Goal: Transaction & Acquisition: Obtain resource

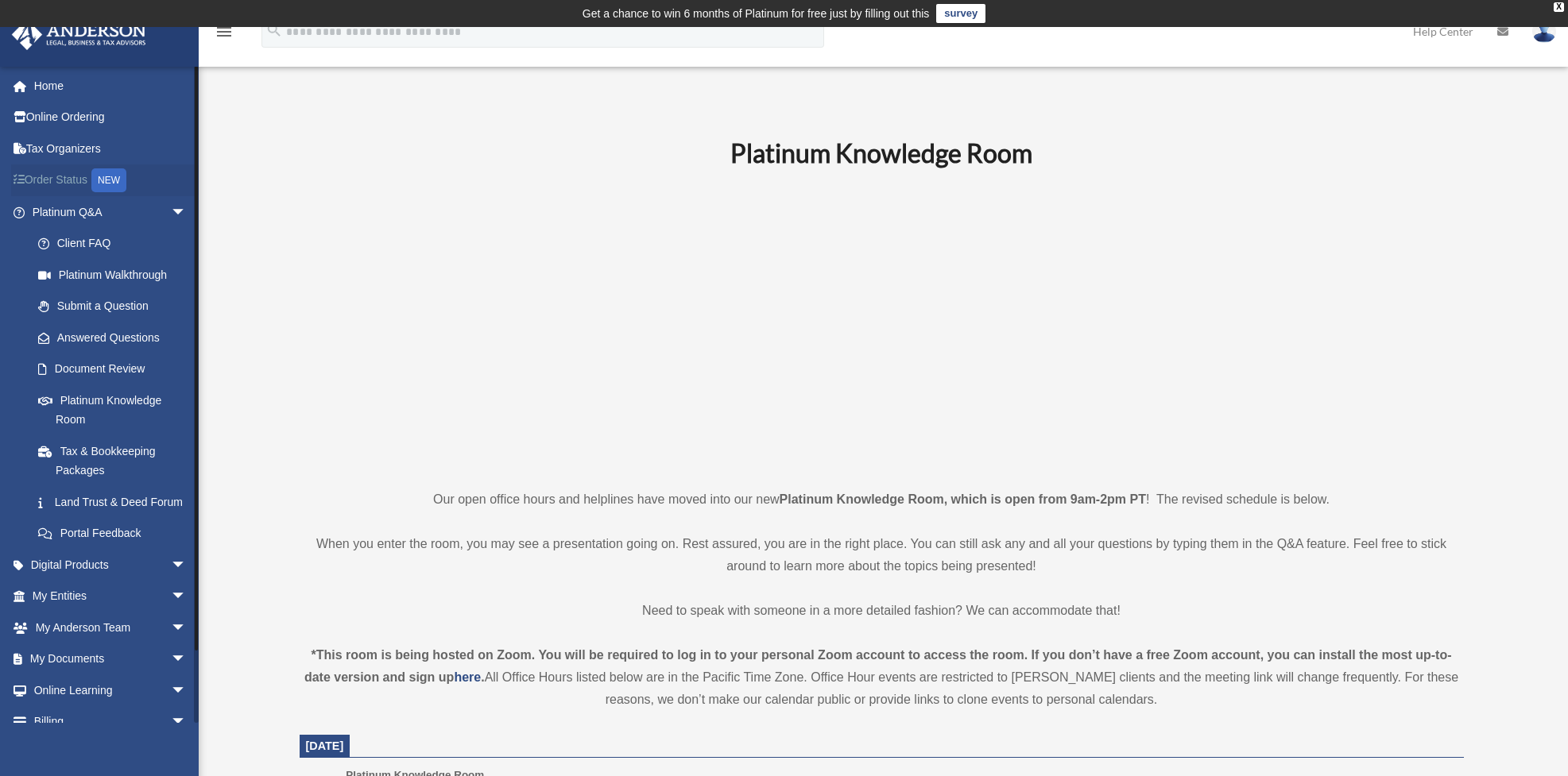
click at [74, 177] on link "Order Status NEW" at bounding box center [110, 180] width 199 height 32
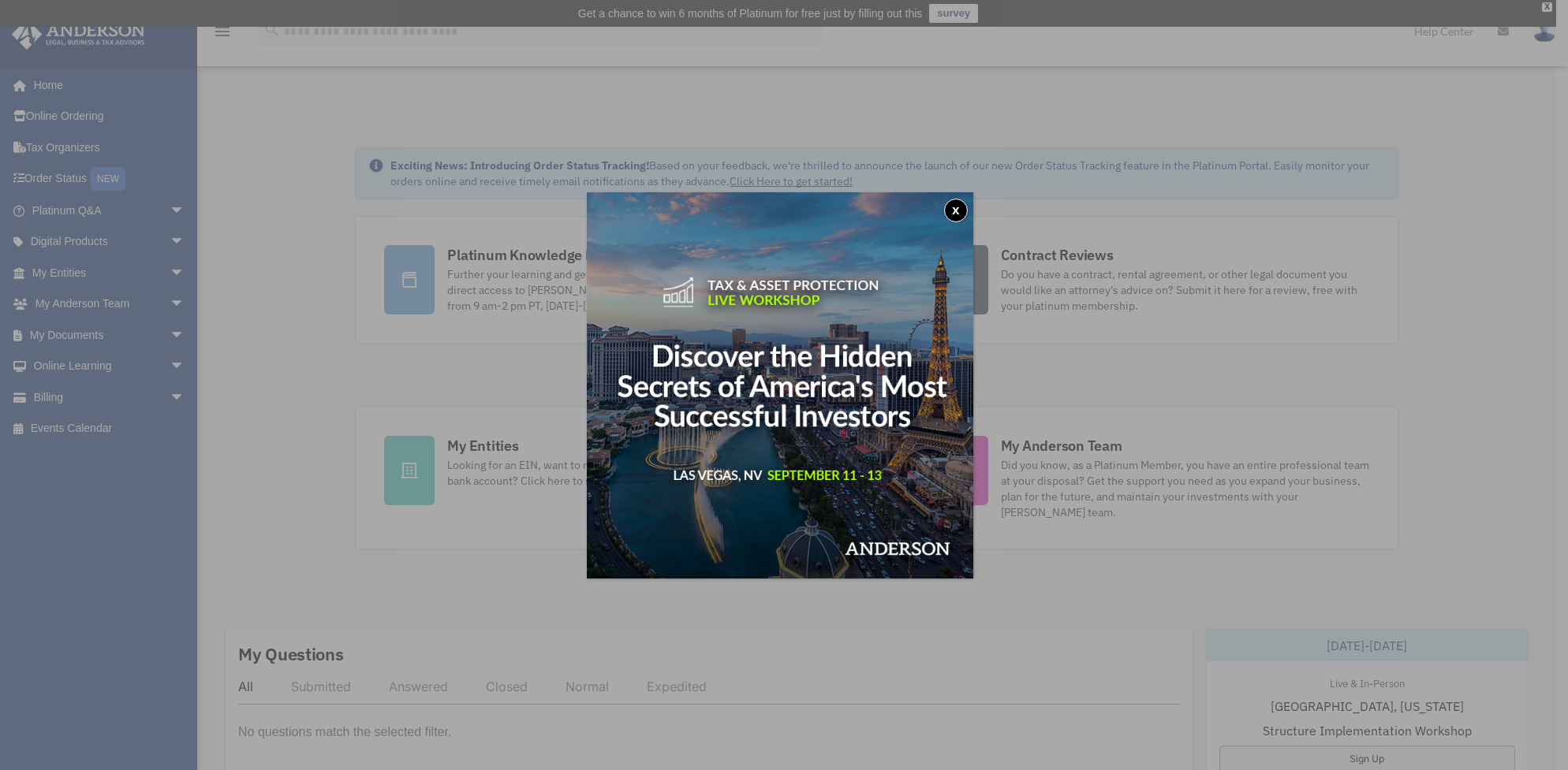
click at [961, 208] on button "x" at bounding box center [956, 210] width 24 height 24
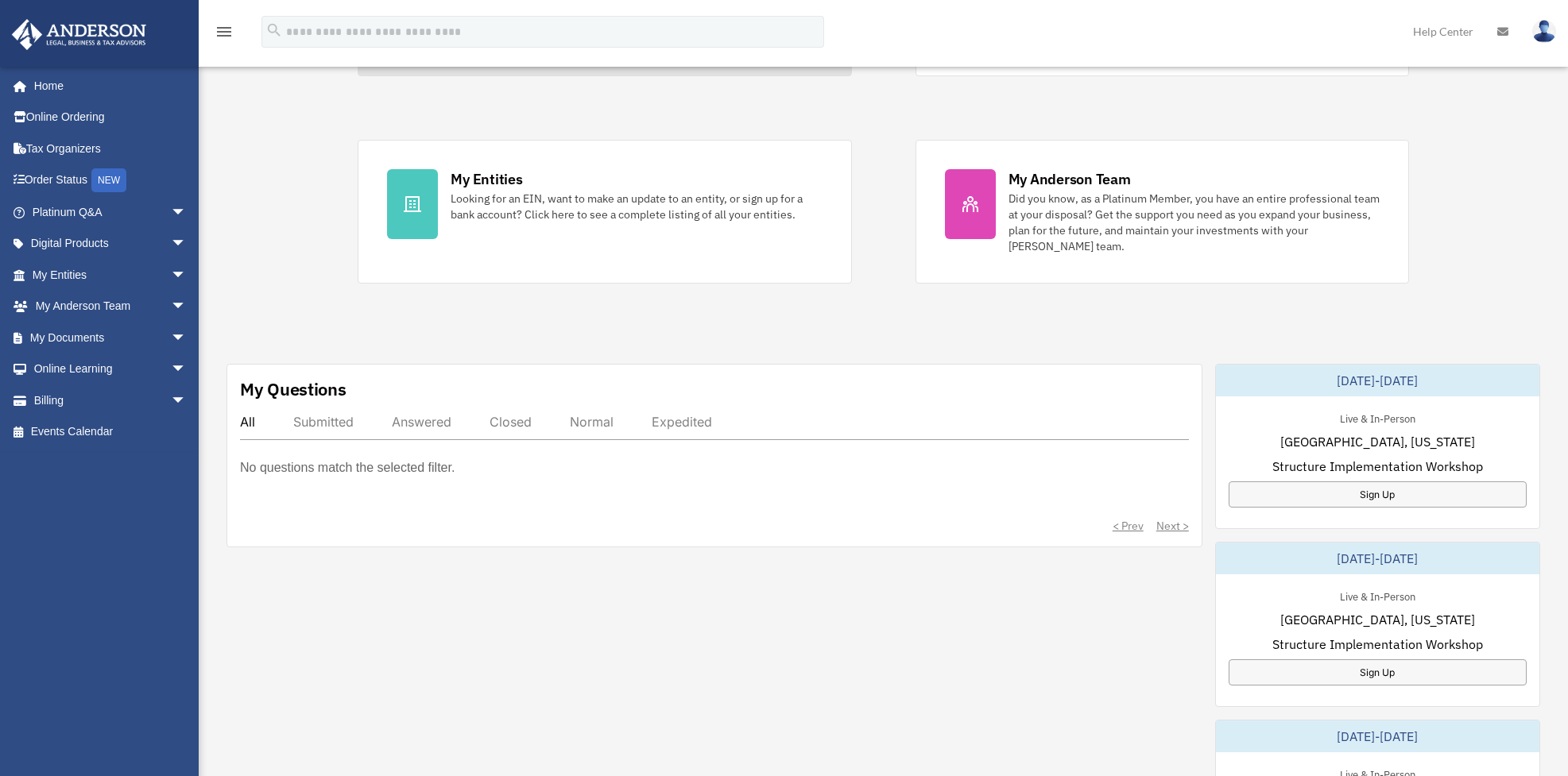
scroll to position [318, 0]
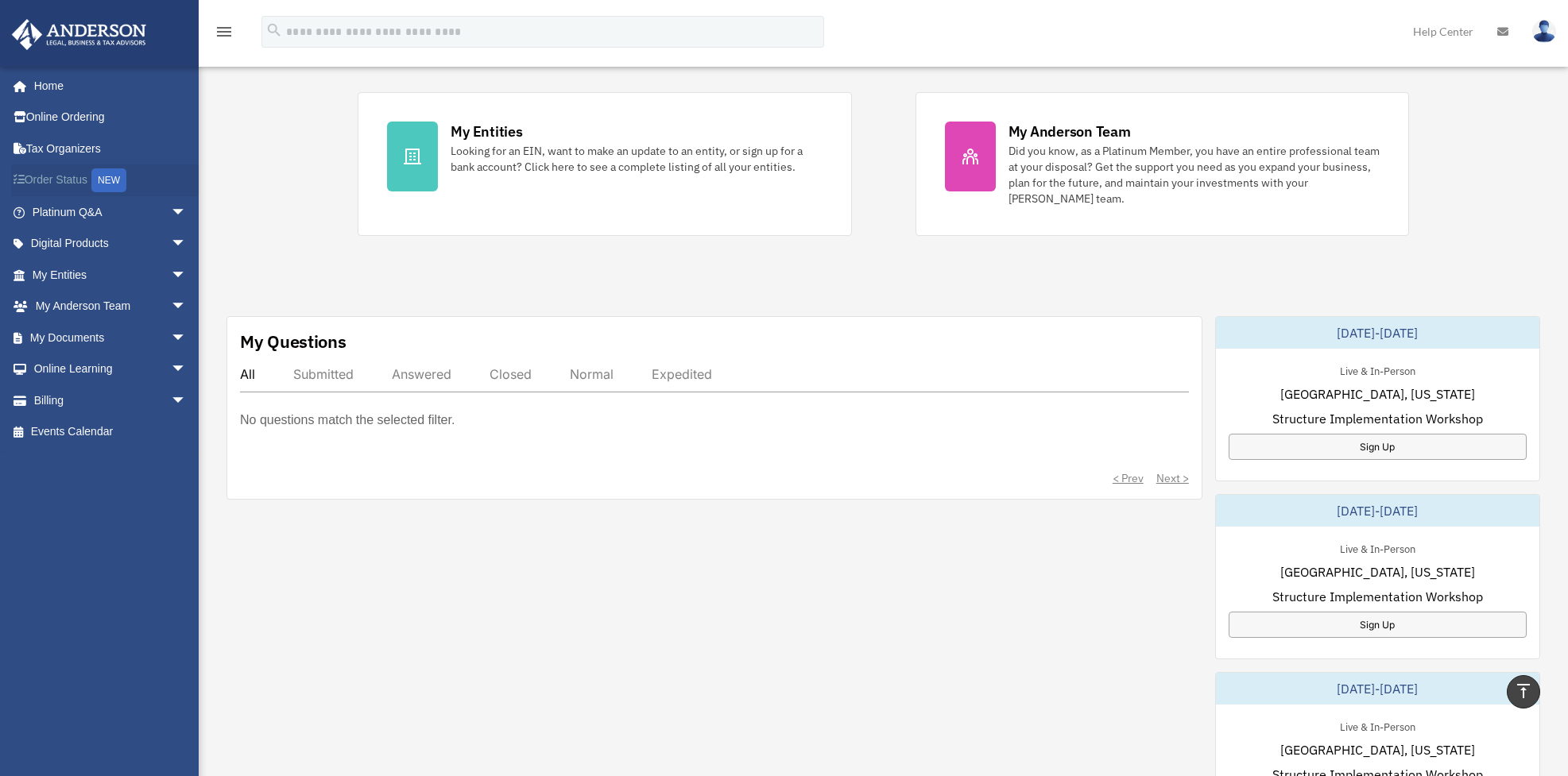
click at [73, 178] on link "Order Status NEW" at bounding box center [110, 180] width 199 height 32
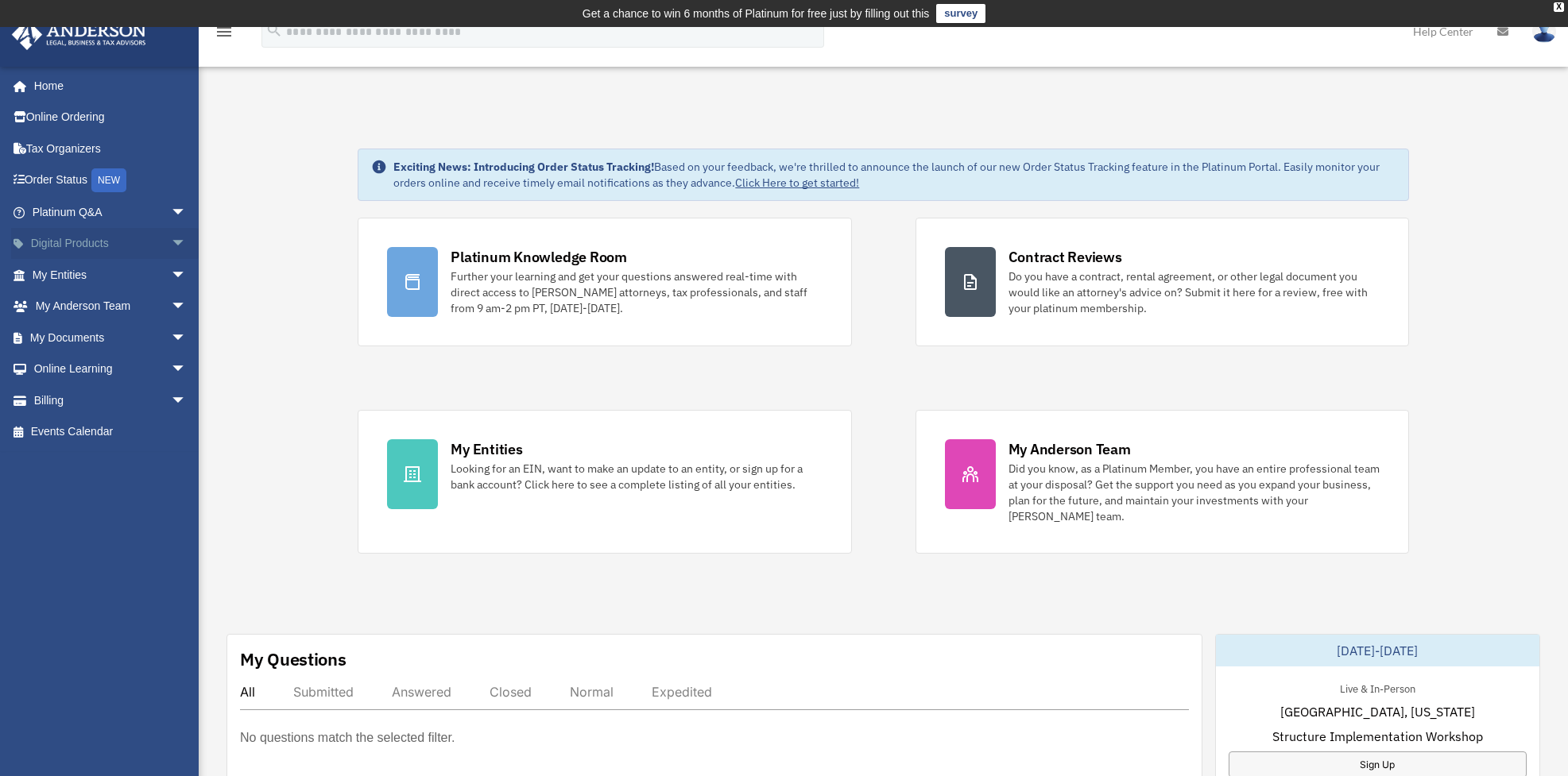
click at [171, 238] on span "arrow_drop_down" at bounding box center [186, 243] width 32 height 32
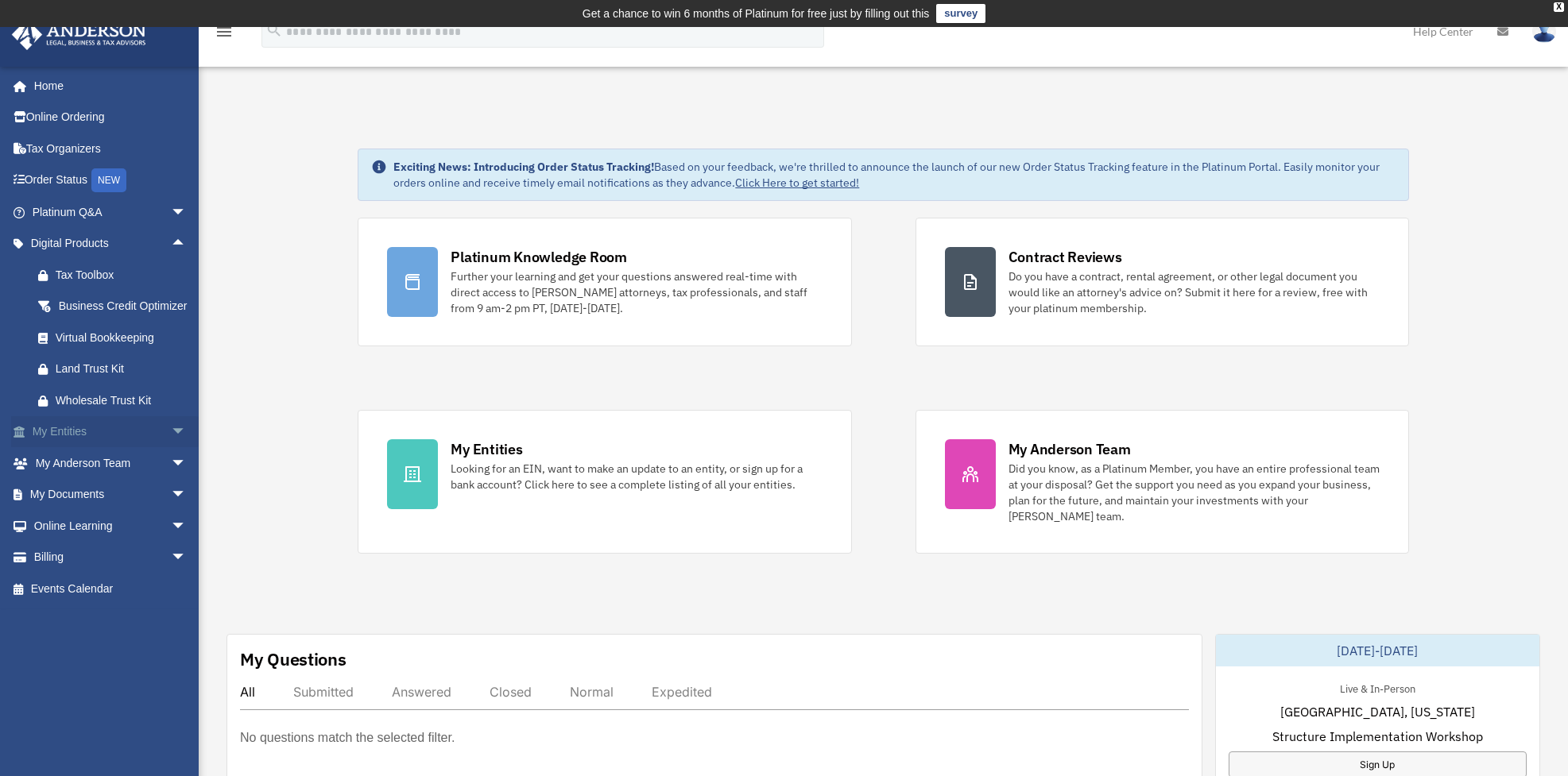
click at [70, 446] on link "My Entities arrow_drop_down" at bounding box center [110, 432] width 199 height 32
click at [171, 449] on span "arrow_drop_down" at bounding box center [186, 432] width 32 height 32
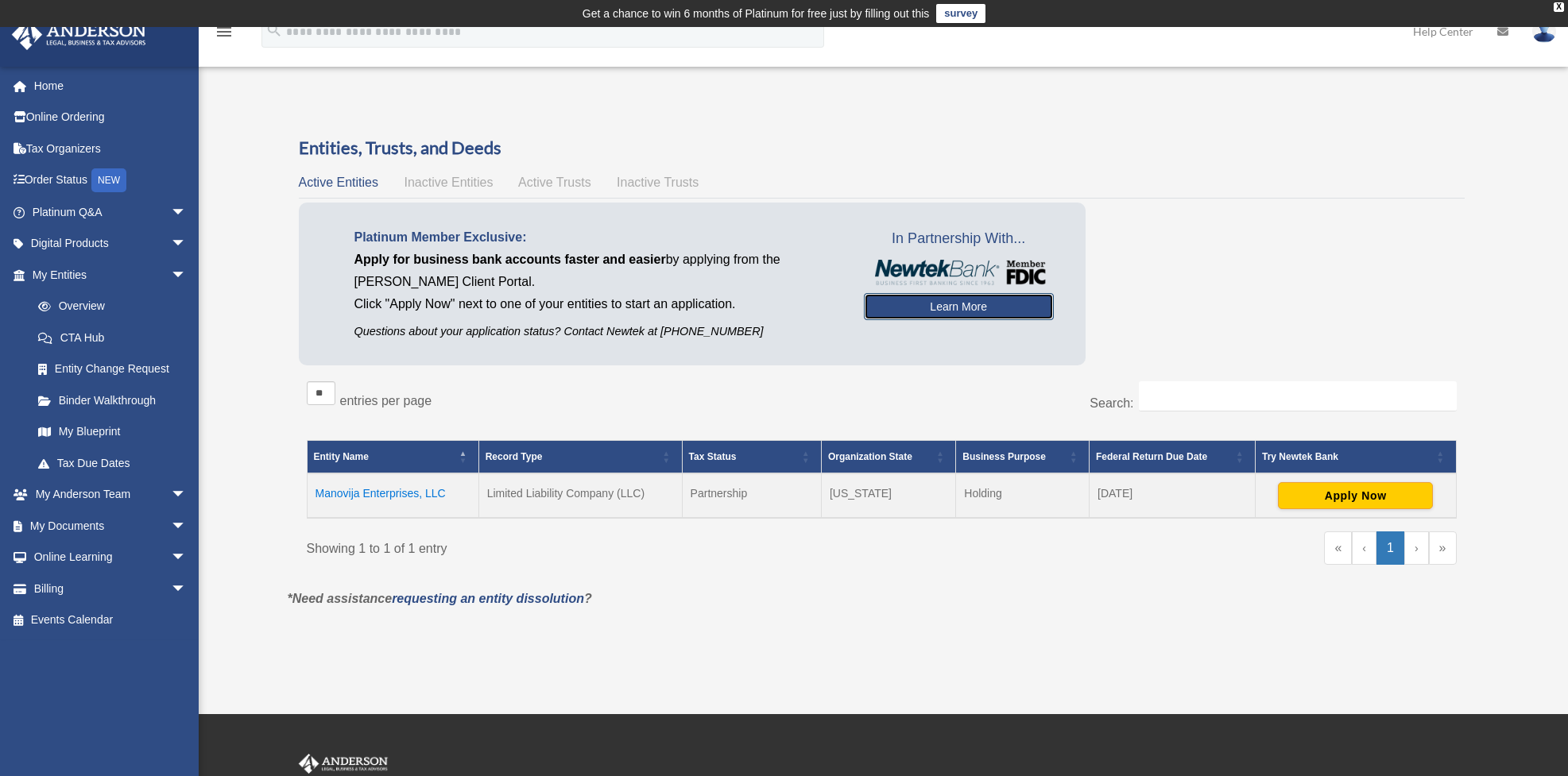
click at [943, 305] on link "Learn More" at bounding box center [958, 306] width 190 height 27
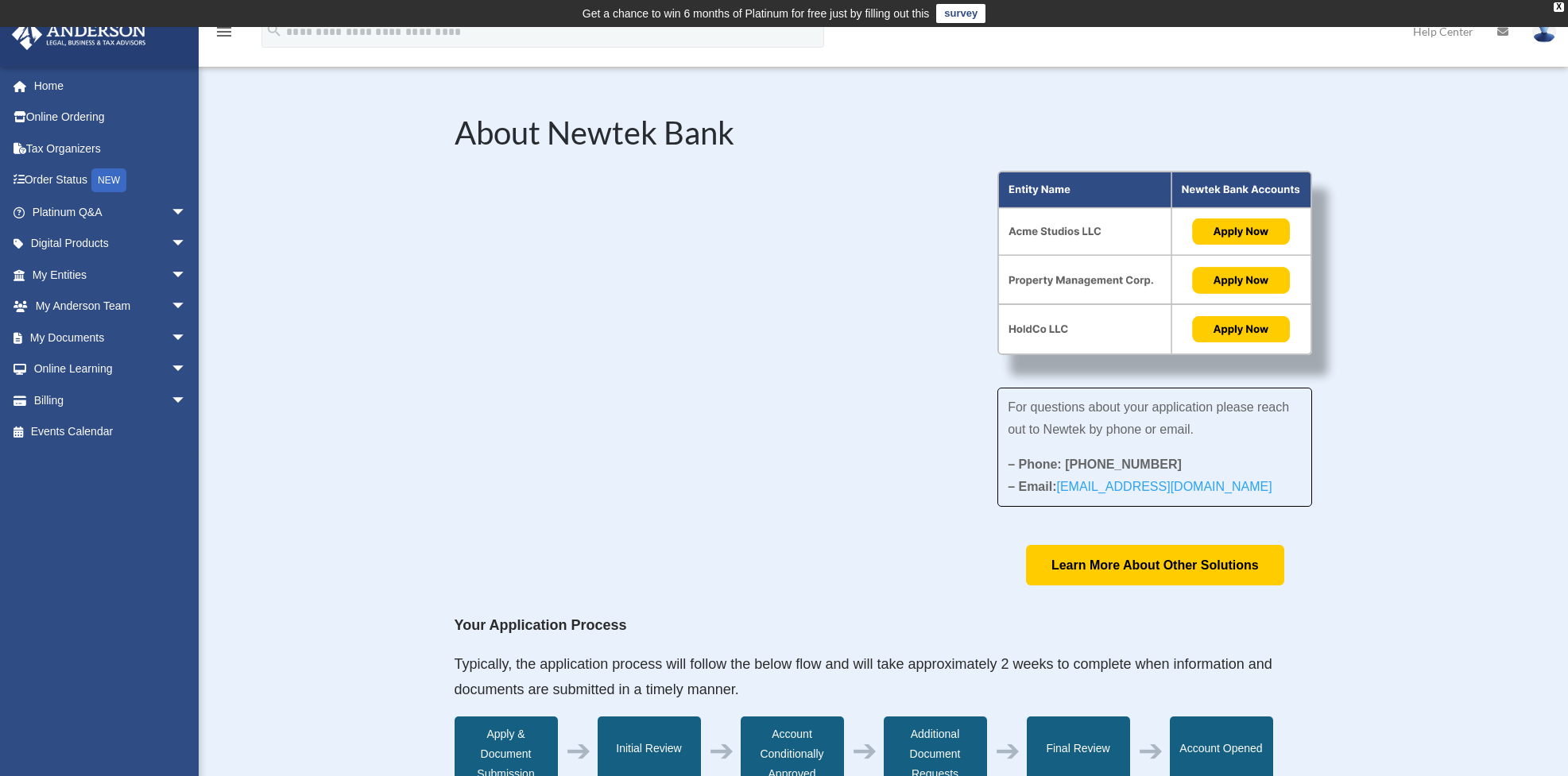
click at [292, 393] on div "About Newtek Bank For questions about your application please reach out to Newt…" at bounding box center [883, 748] width 1370 height 1358
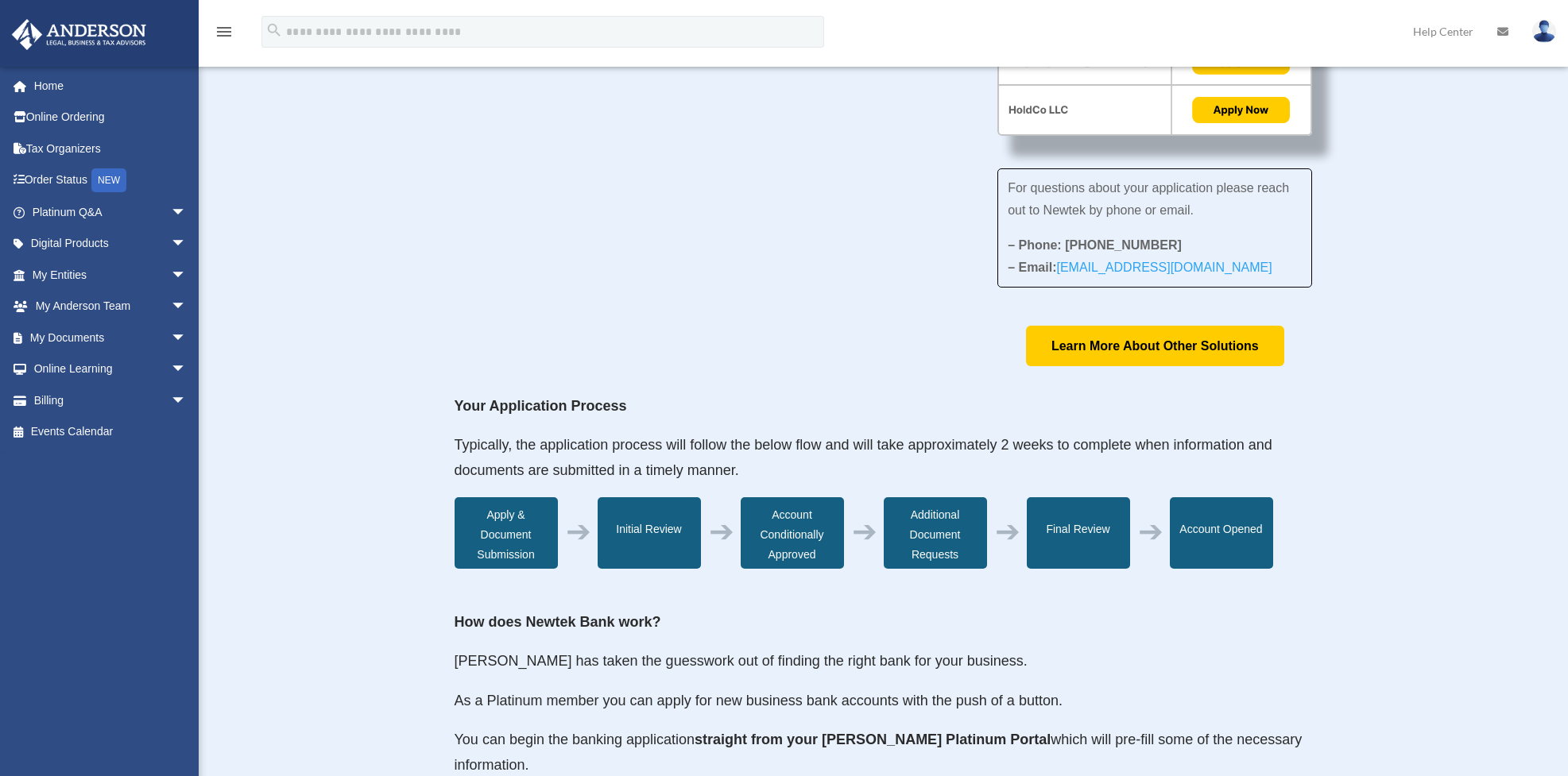
scroll to position [398, 0]
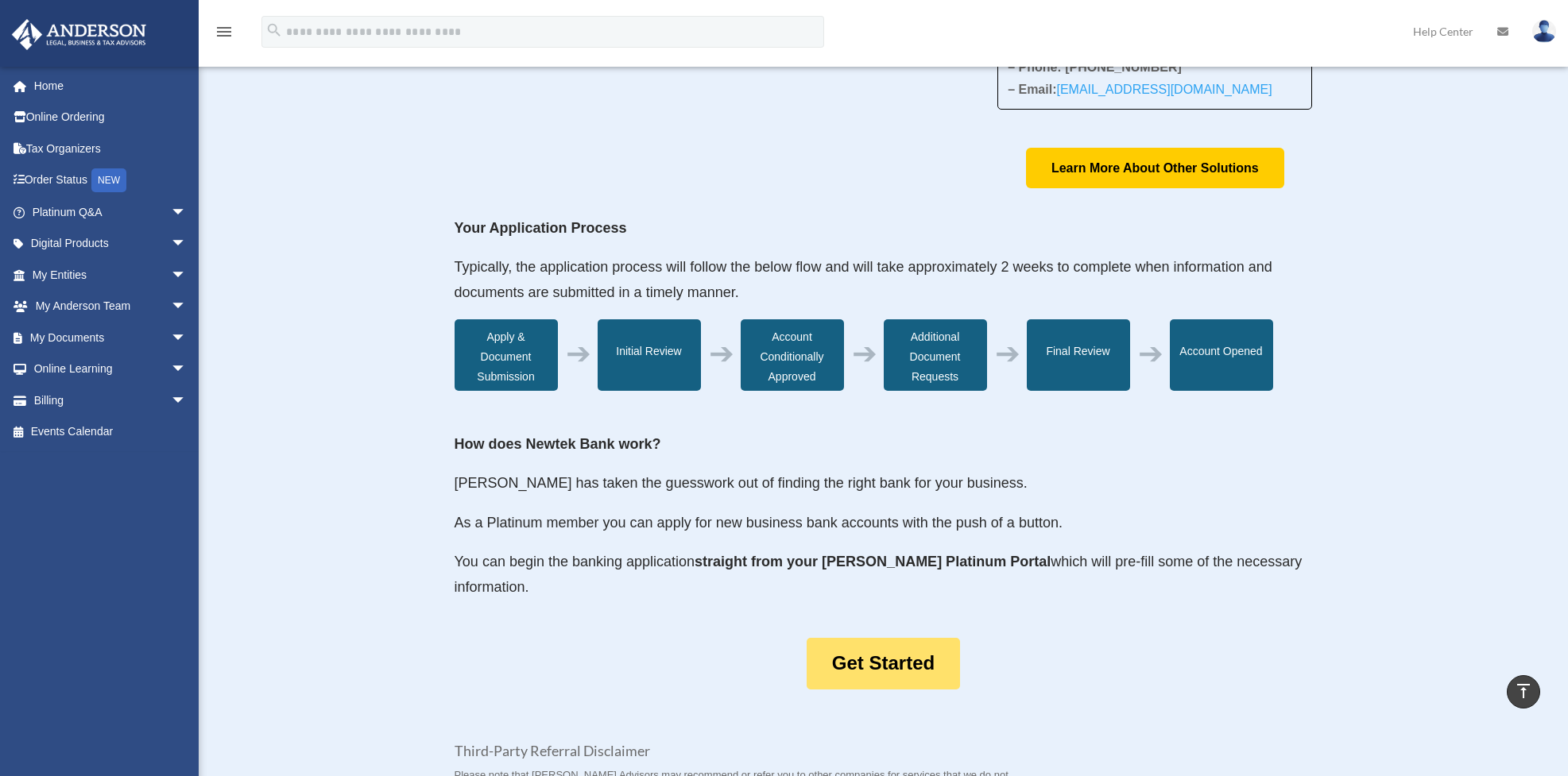
click at [917, 680] on link "Get Started" at bounding box center [883, 664] width 153 height 51
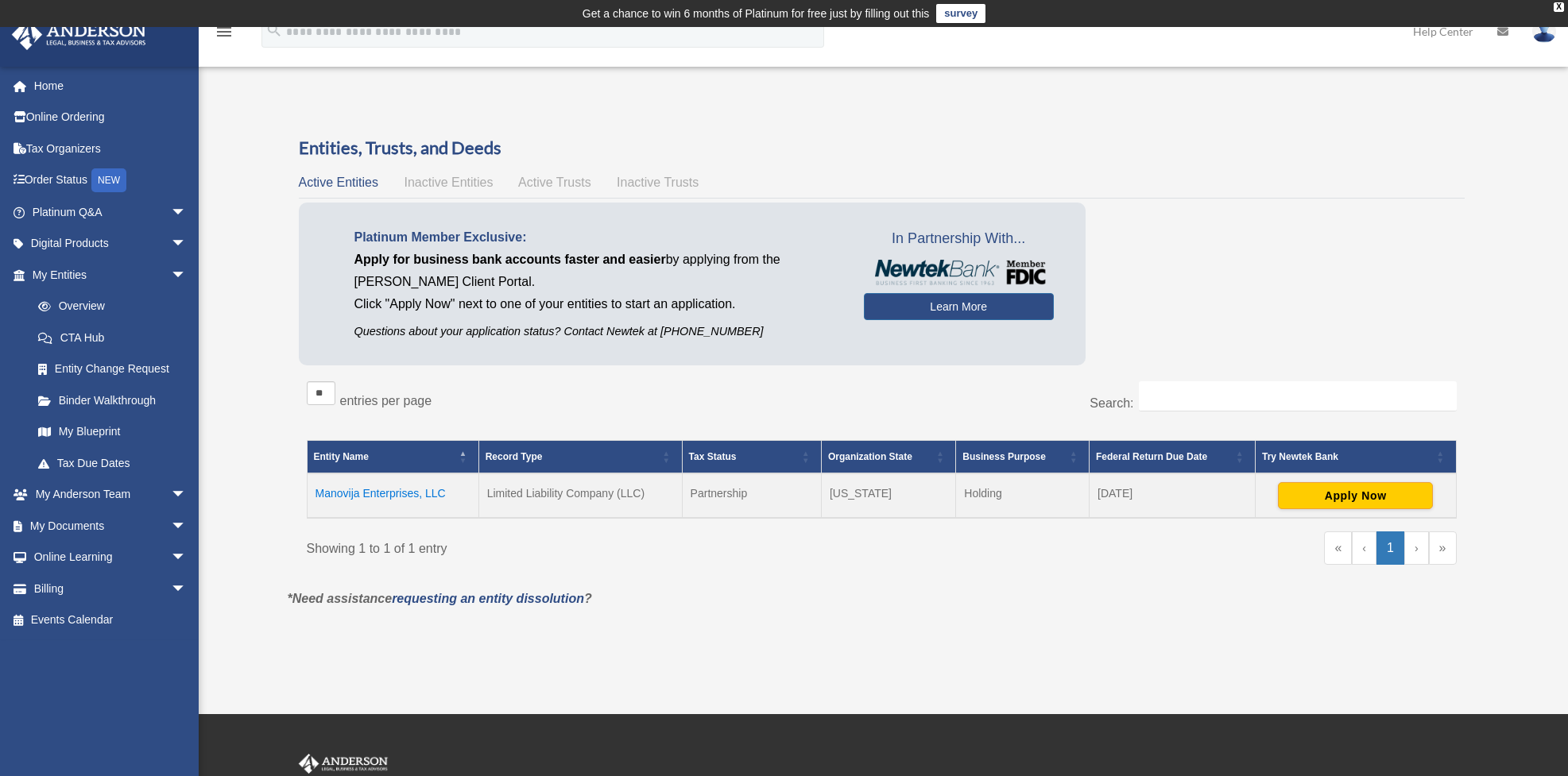
click at [571, 180] on span "Active Trusts" at bounding box center [555, 182] width 73 height 14
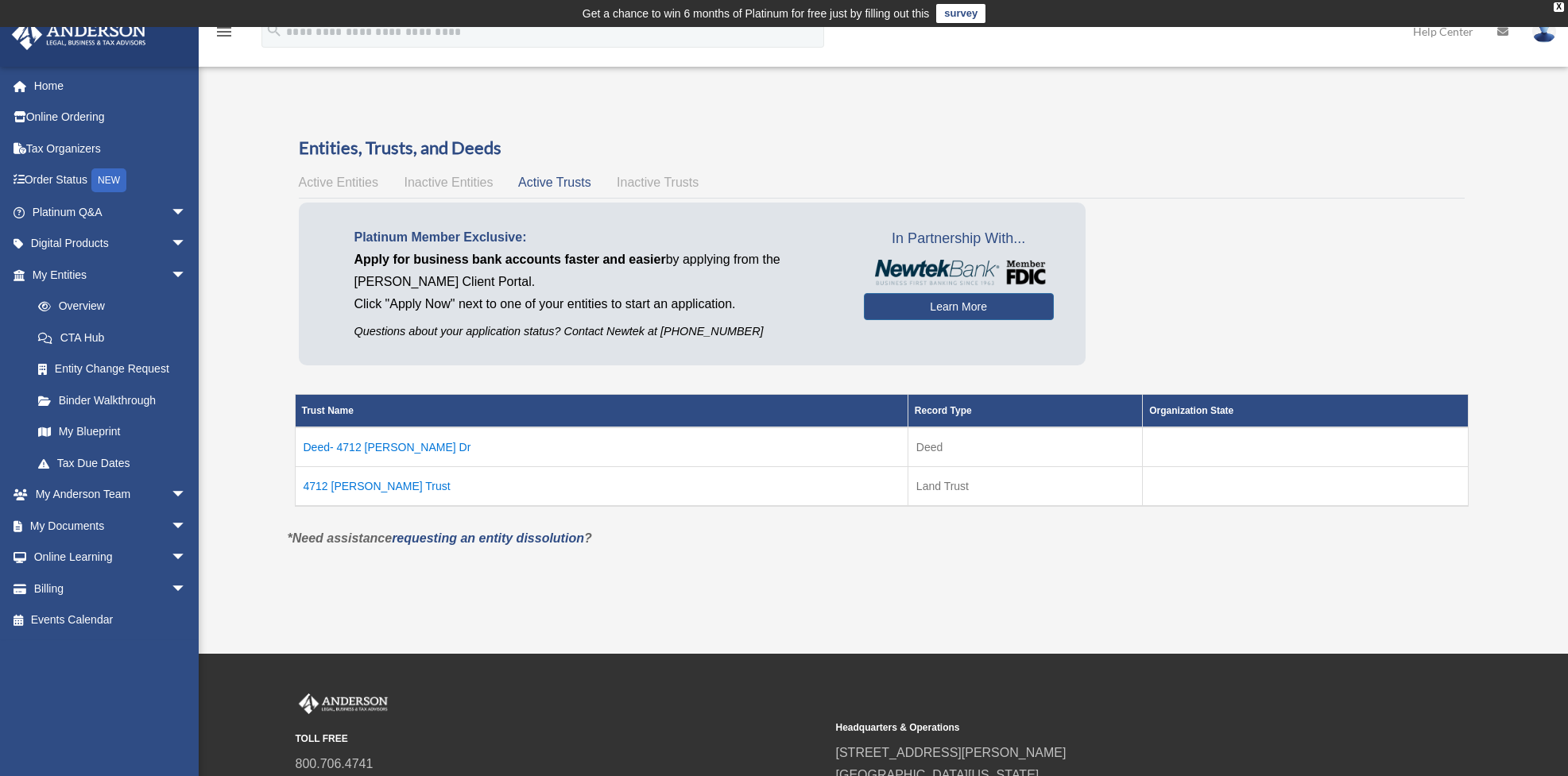
click at [640, 182] on span "Inactive Trusts" at bounding box center [657, 182] width 82 height 14
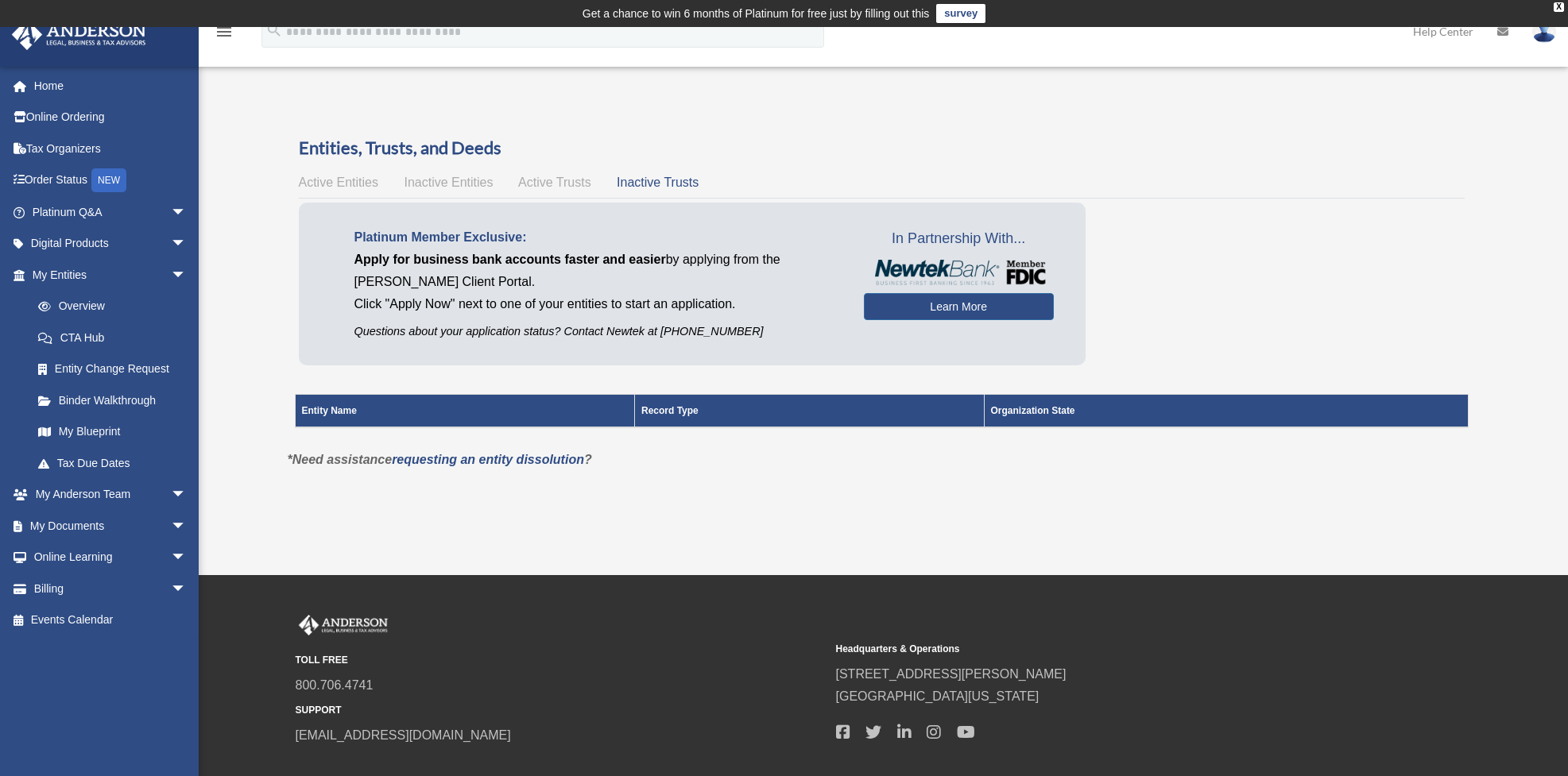
click at [345, 179] on span "Active Entities" at bounding box center [338, 182] width 80 height 14
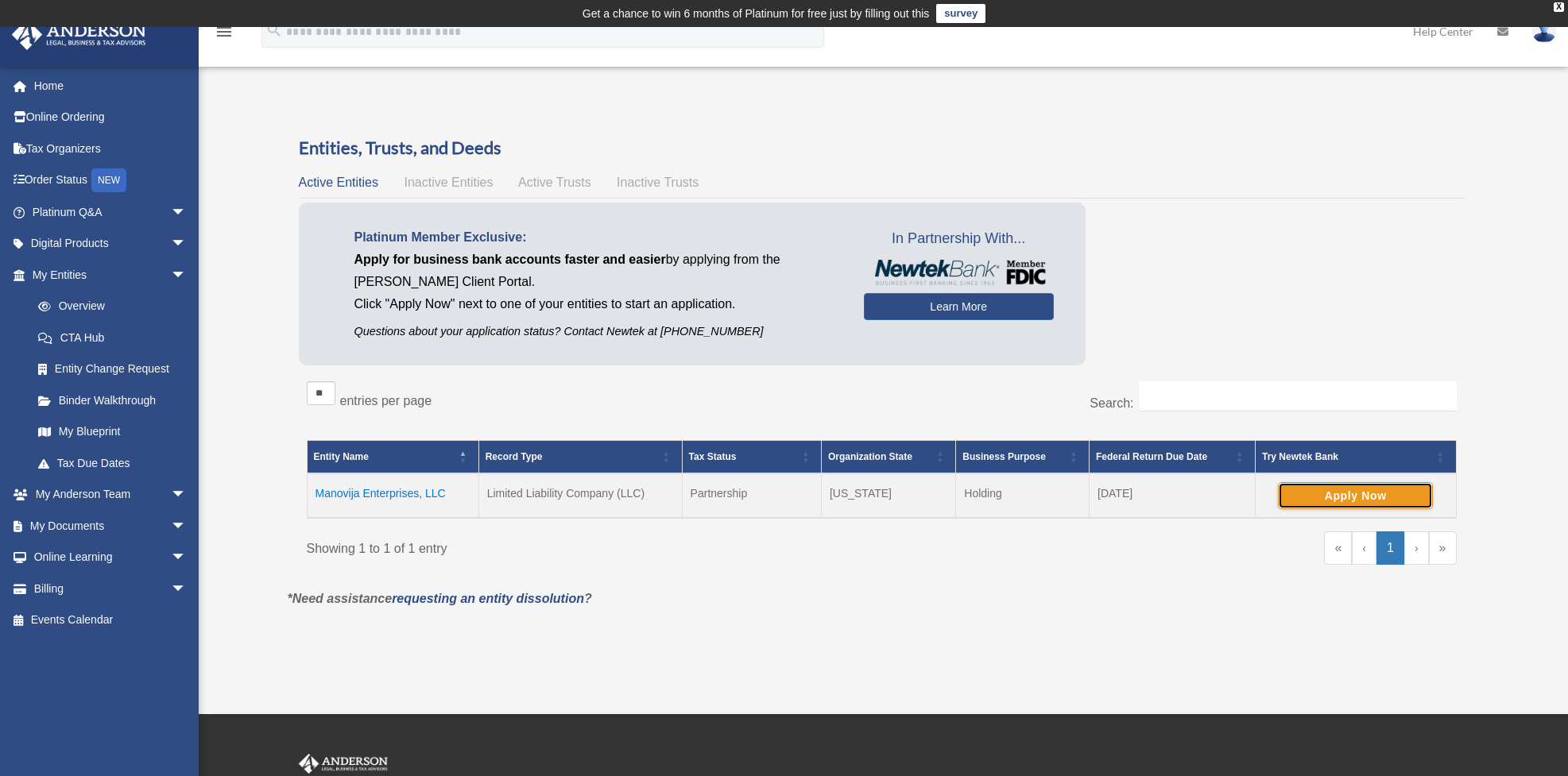
click at [1377, 496] on button "Apply Now" at bounding box center [1355, 495] width 155 height 27
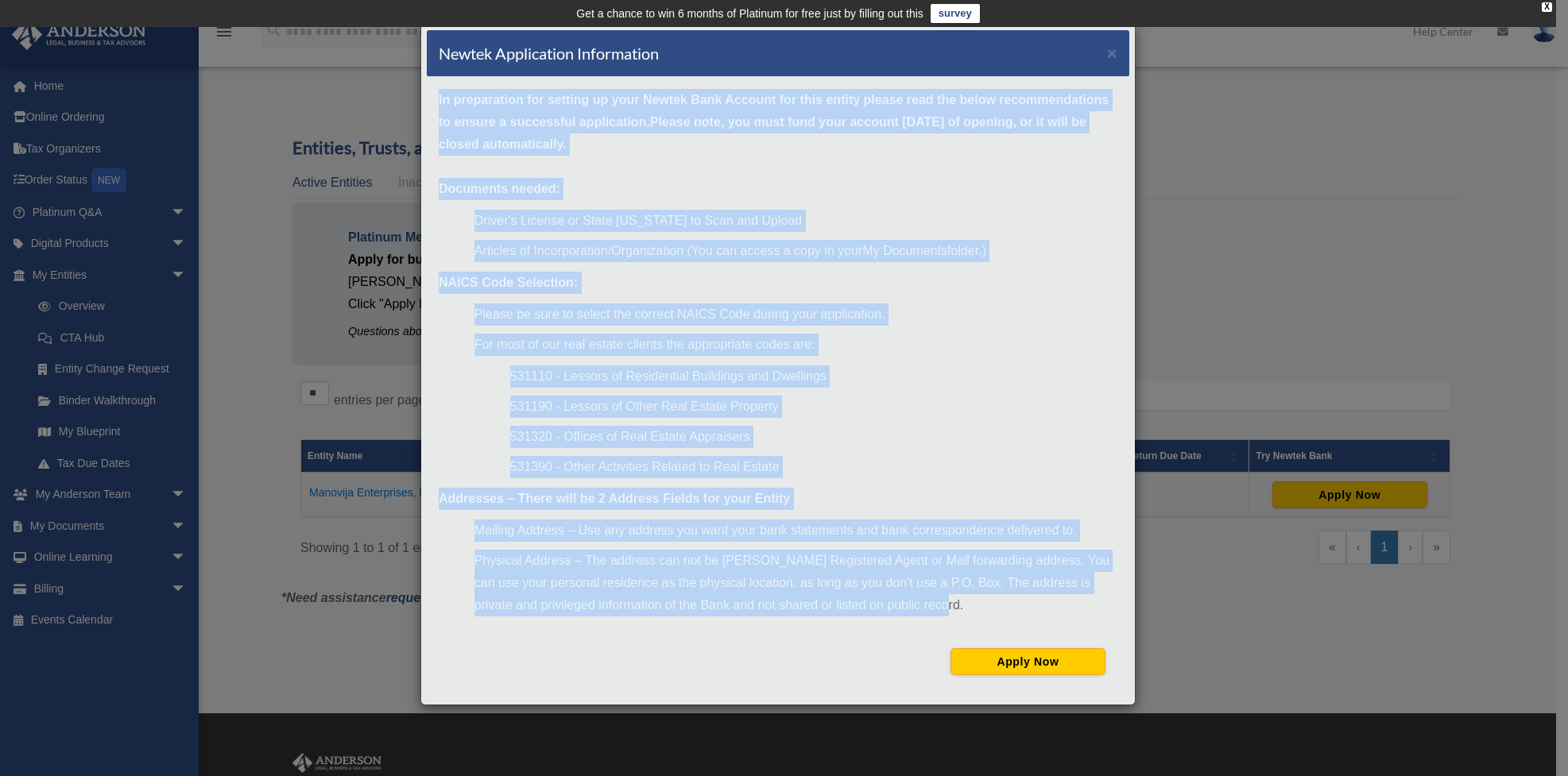
drag, startPoint x: 439, startPoint y: 98, endPoint x: 1086, endPoint y: 603, distance: 820.8
click at [1086, 603] on div "In preparation for setting up your Newtek Bank Account for this entity please r…" at bounding box center [778, 388] width 703 height 622
drag, startPoint x: 435, startPoint y: 96, endPoint x: 955, endPoint y: 608, distance: 729.8
click at [955, 608] on div "In preparation for setting up your Newtek Bank Account for this entity please r…" at bounding box center [778, 388] width 703 height 622
copy div "In preparation for setting up your Newtek Bank Account for this entity please r…"
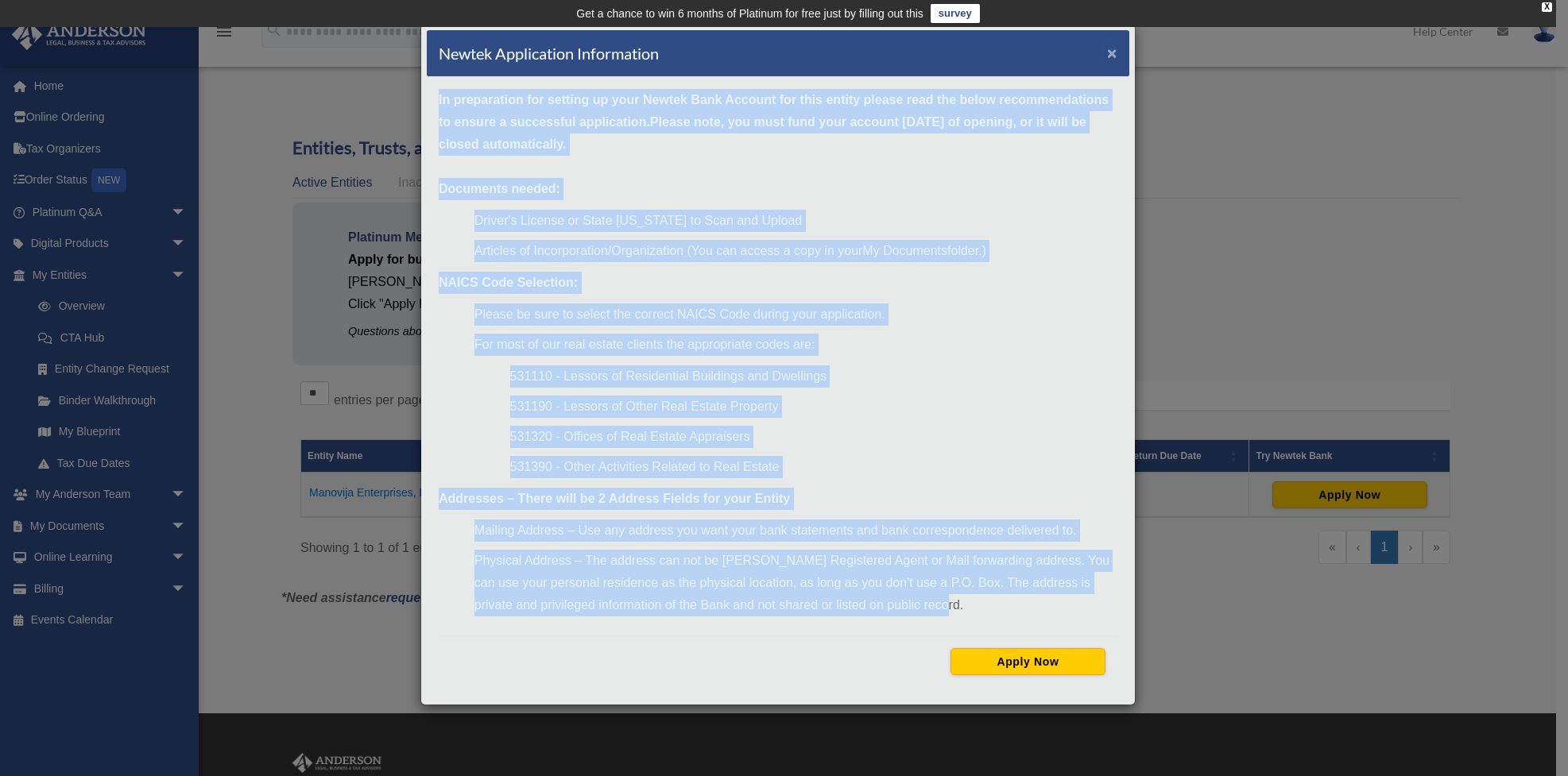
click at [1113, 55] on button "×" at bounding box center [1111, 52] width 10 height 17
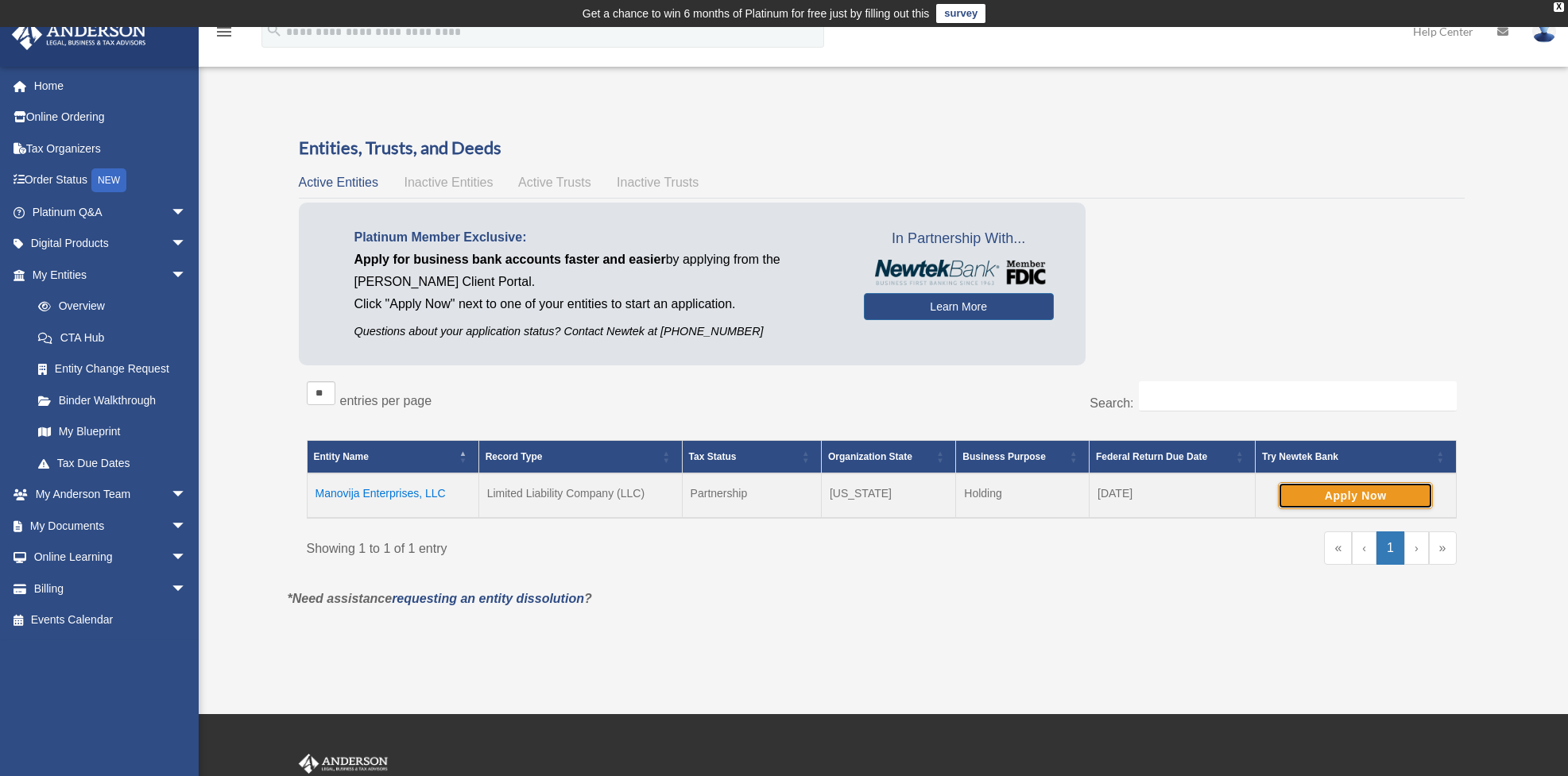
click at [1392, 495] on button "Apply Now" at bounding box center [1355, 495] width 155 height 27
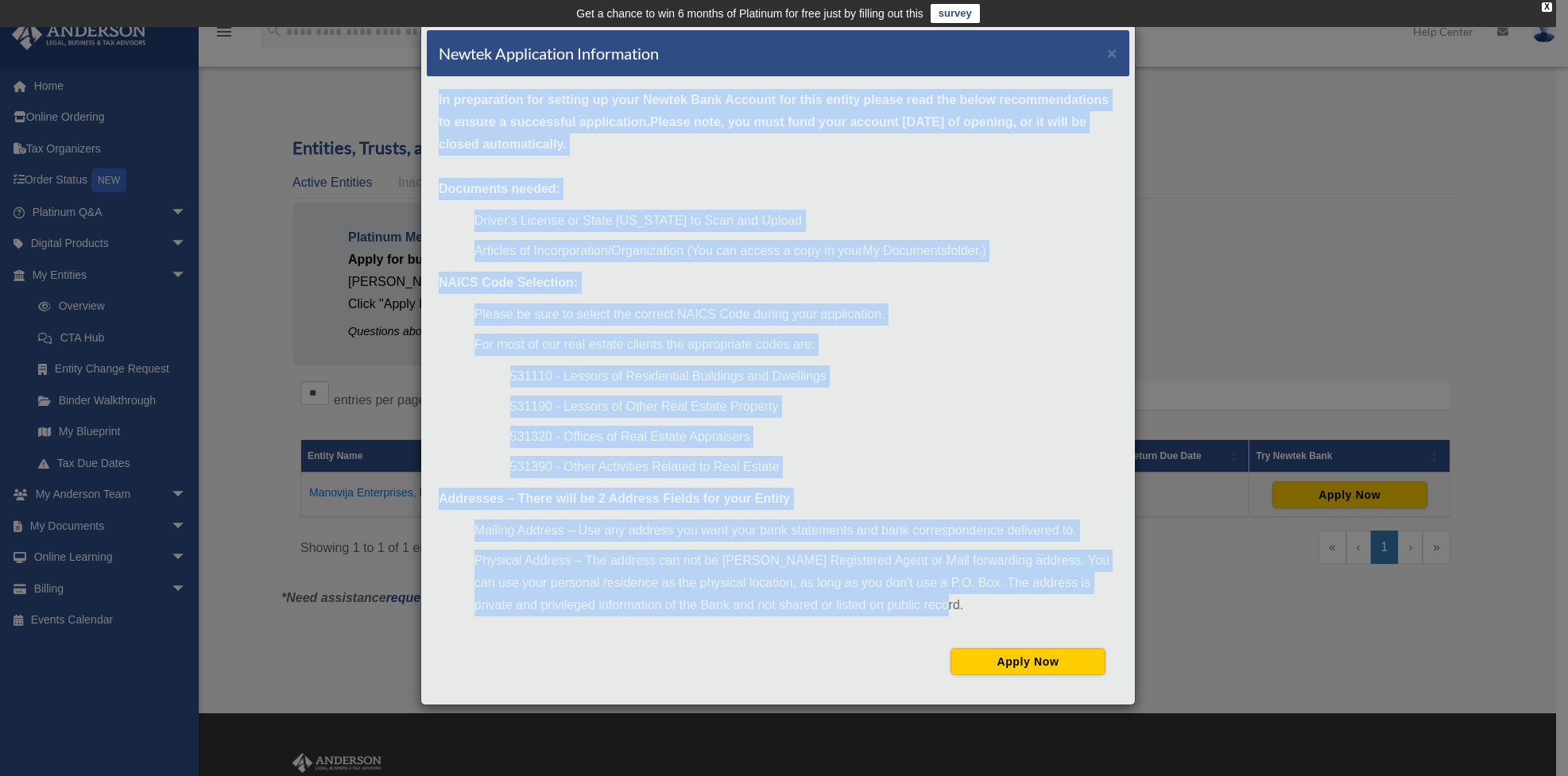
click at [972, 355] on li "For most of our real estate clients the appropriate codes are:" at bounding box center [796, 344] width 643 height 22
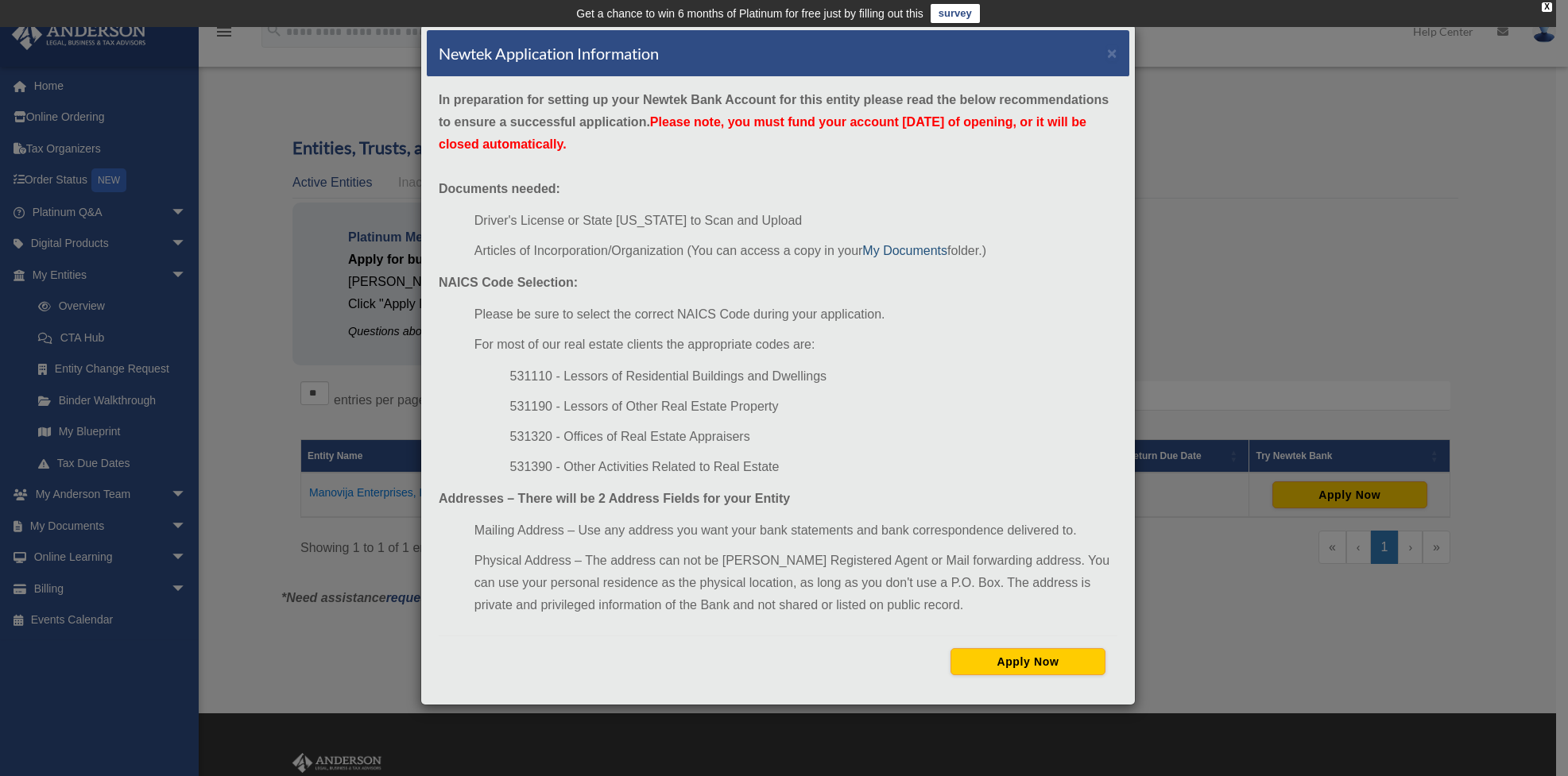
click at [917, 253] on link "My Documents" at bounding box center [905, 251] width 85 height 14
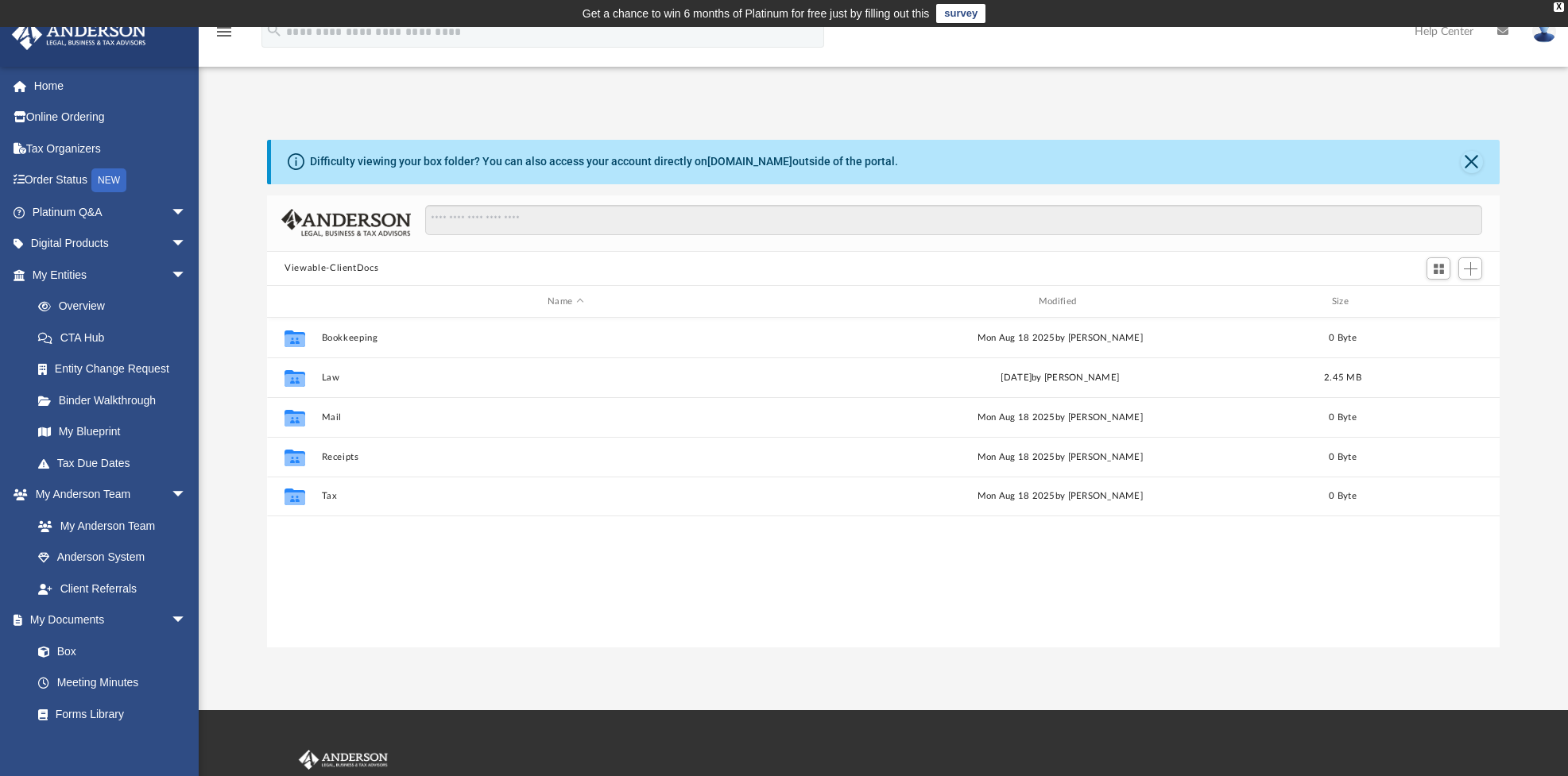
scroll to position [350, 1220]
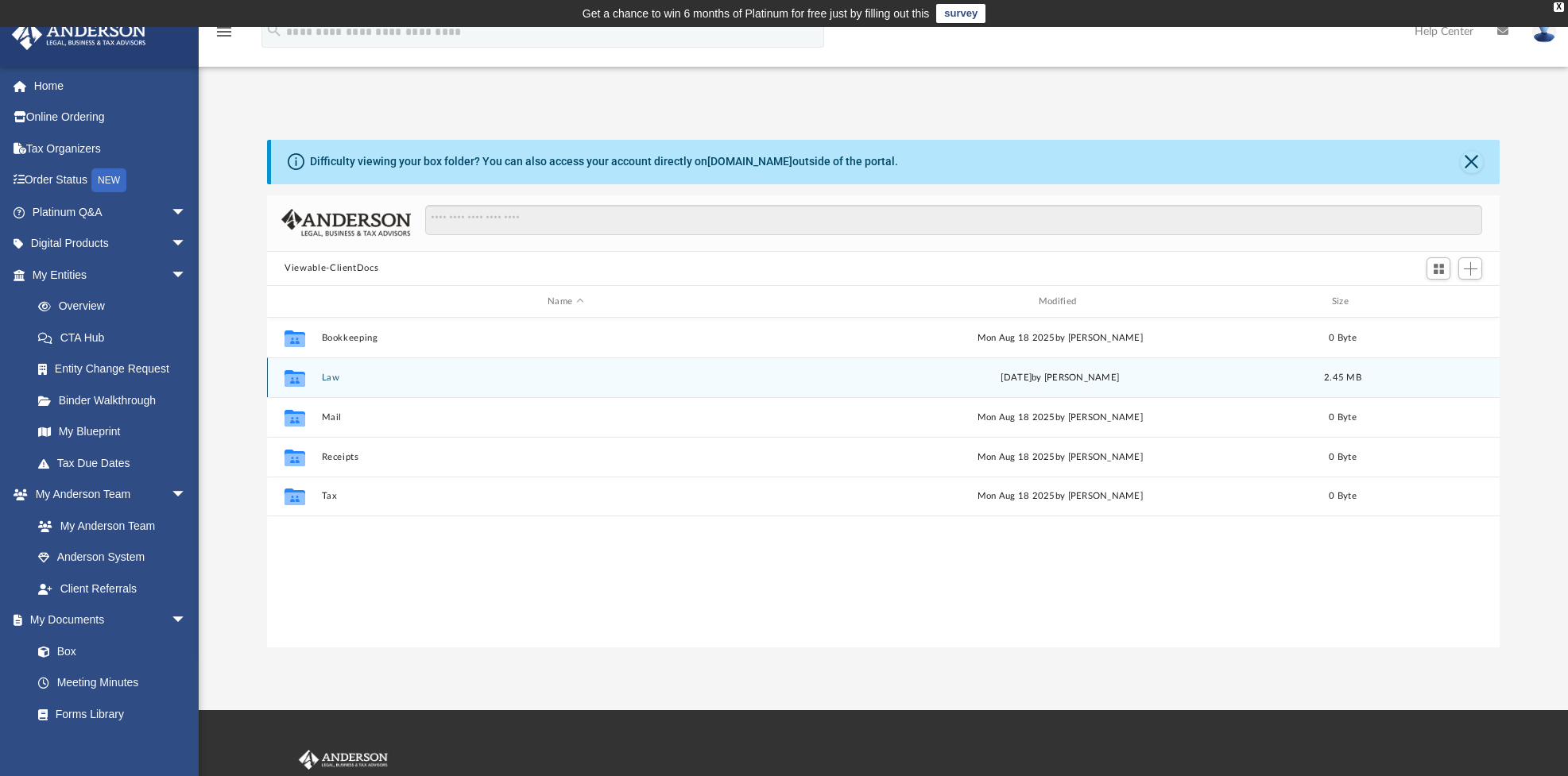
click at [329, 378] on button "Law" at bounding box center [565, 377] width 488 height 10
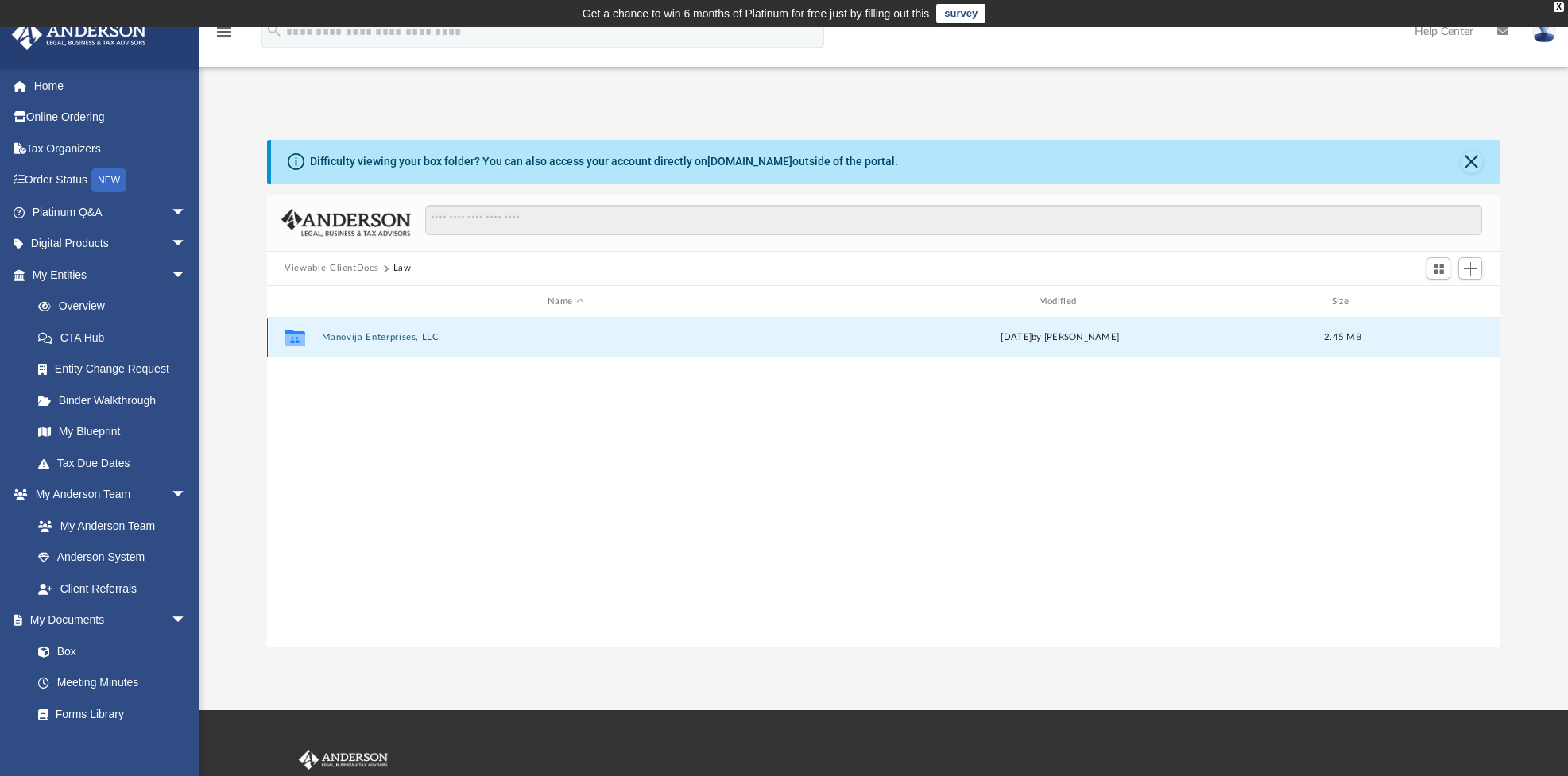
click at [364, 336] on button "Manovija Enterprises, LLC" at bounding box center [565, 338] width 488 height 10
click at [355, 336] on button "Initial Docs" at bounding box center [565, 338] width 488 height 10
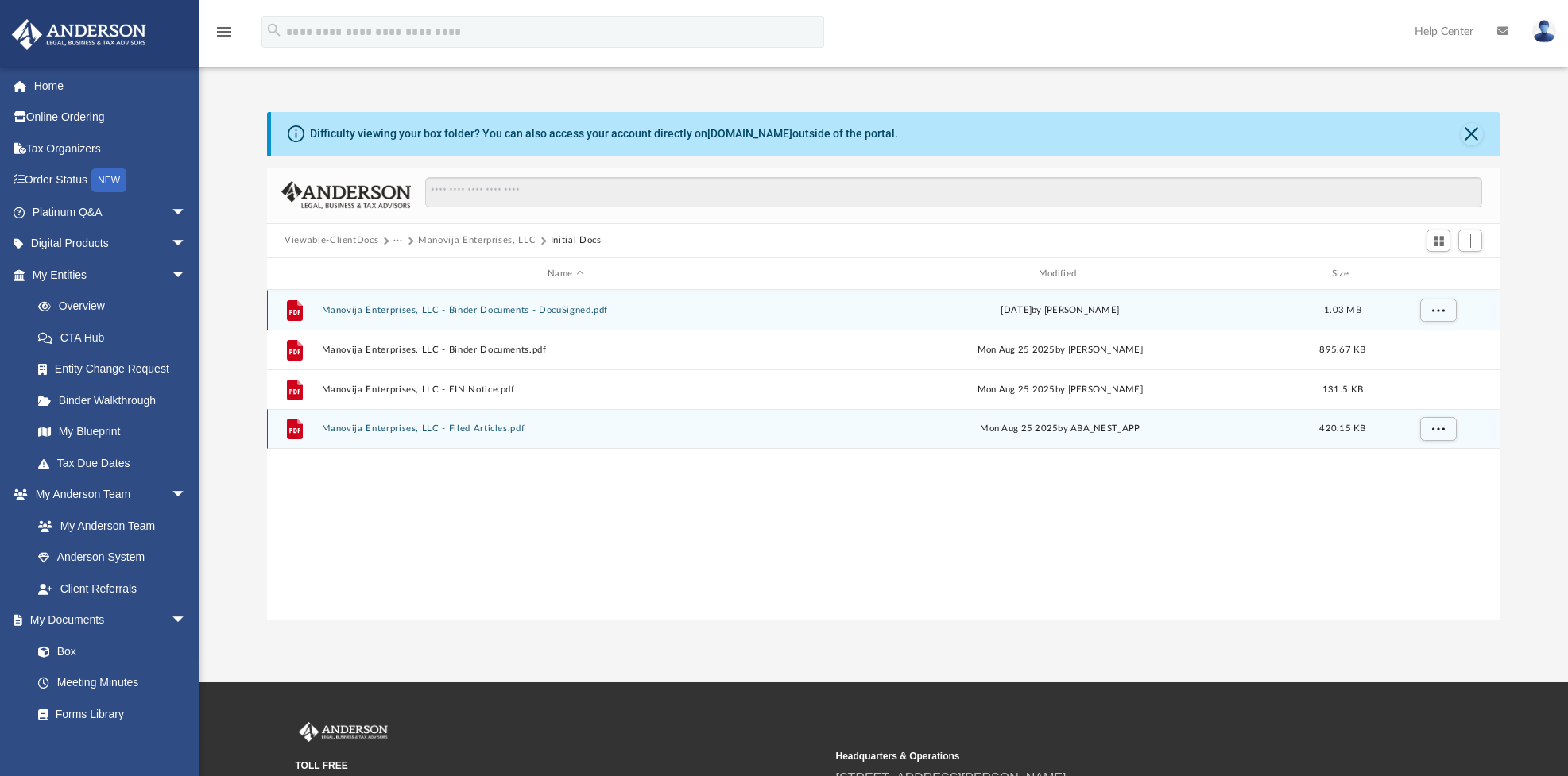
scroll to position [0, 0]
